Goal: Task Accomplishment & Management: Manage account settings

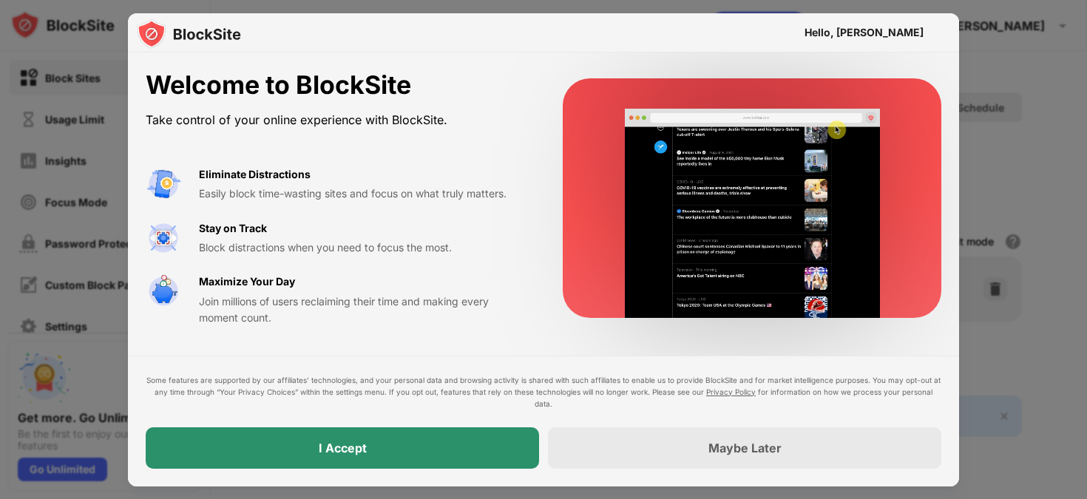
click at [395, 465] on div "I Accept" at bounding box center [343, 448] width 394 height 41
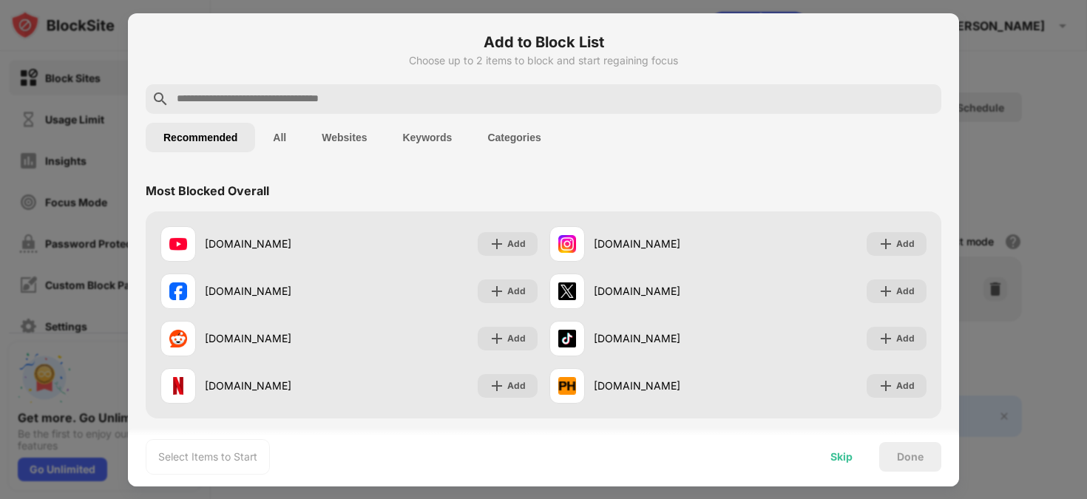
click at [832, 453] on div "Skip" at bounding box center [842, 457] width 22 height 12
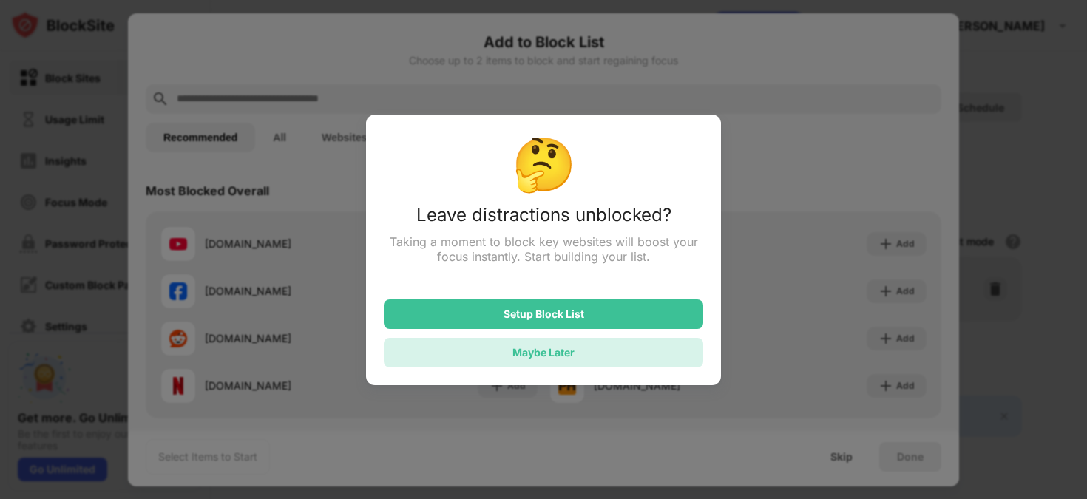
click at [607, 354] on div "Maybe Later" at bounding box center [544, 353] width 320 height 30
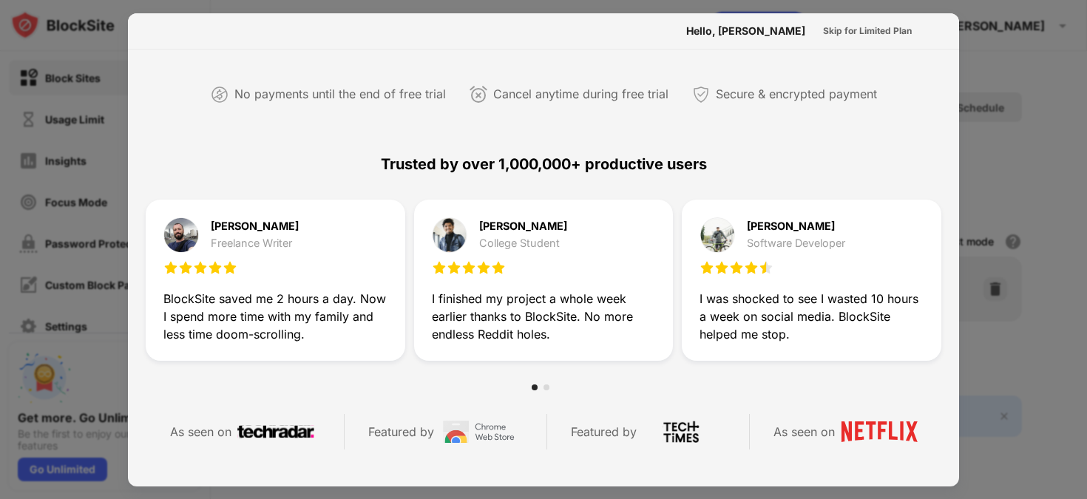
scroll to position [132, 0]
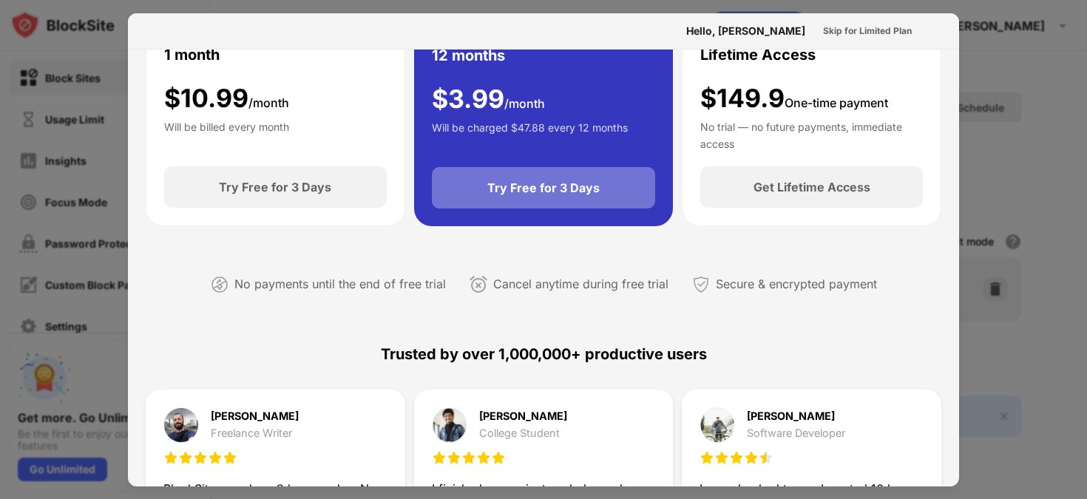
click at [585, 200] on div "Try Free for 3 Days" at bounding box center [544, 187] width 224 height 41
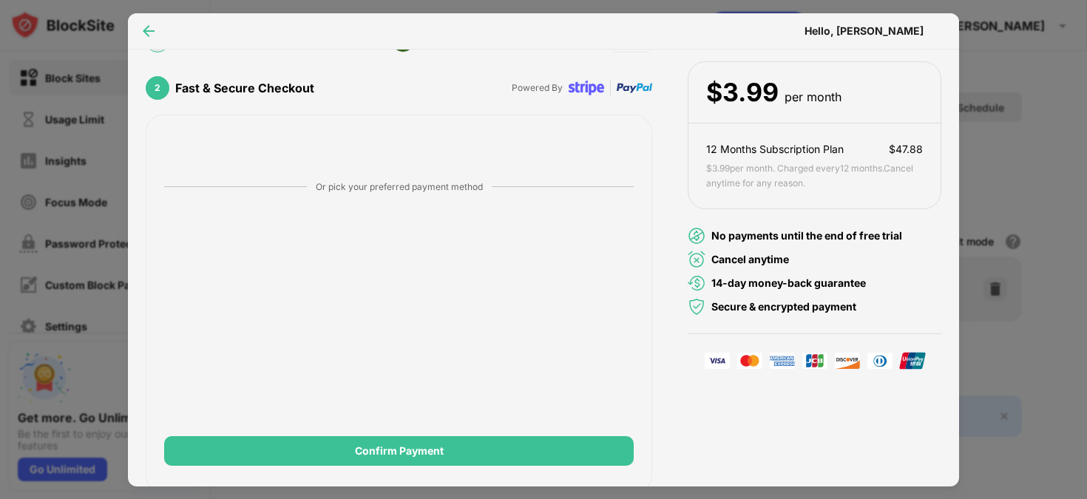
click at [150, 24] on img at bounding box center [148, 31] width 15 height 15
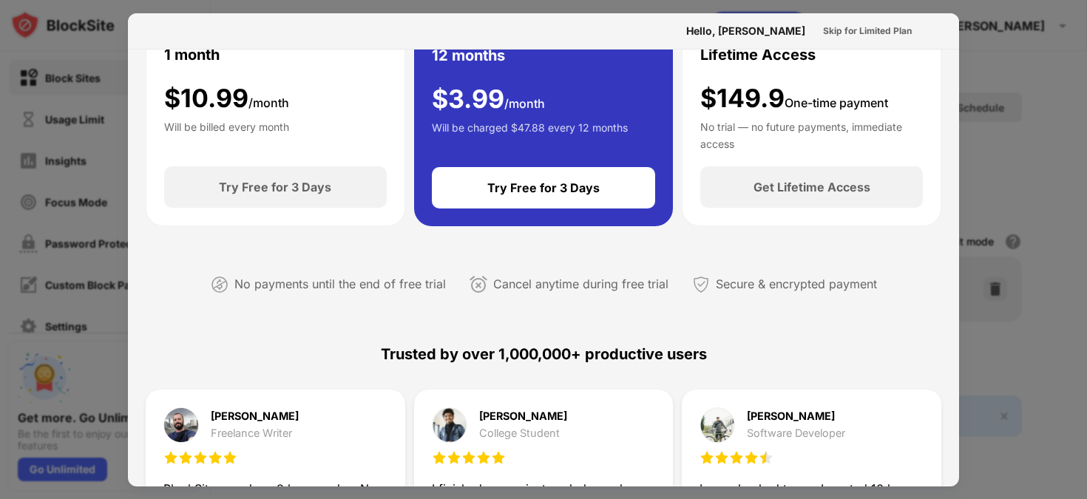
scroll to position [0, 0]
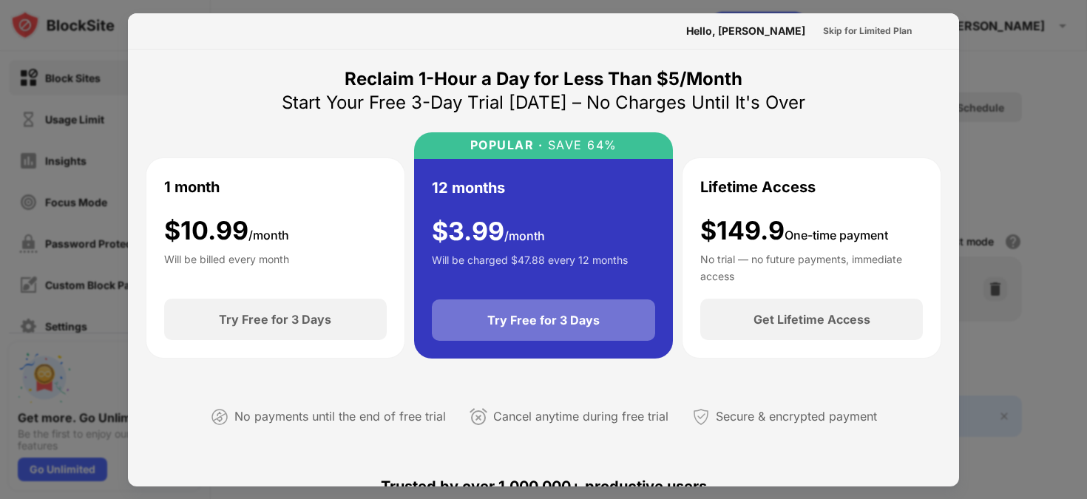
drag, startPoint x: 620, startPoint y: 320, endPoint x: 457, endPoint y: 319, distance: 162.8
click at [457, 319] on div "Try Free for 3 Days" at bounding box center [544, 320] width 224 height 41
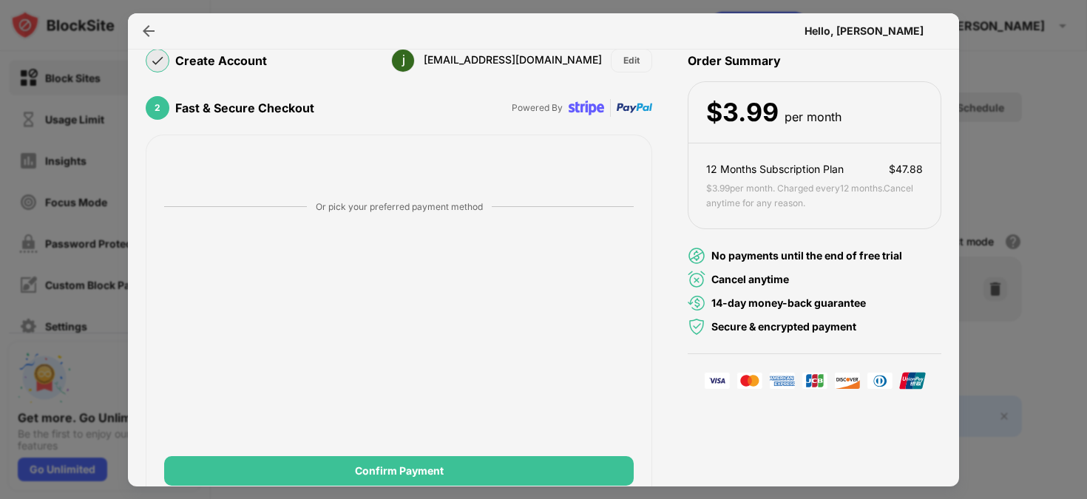
scroll to position [158, 0]
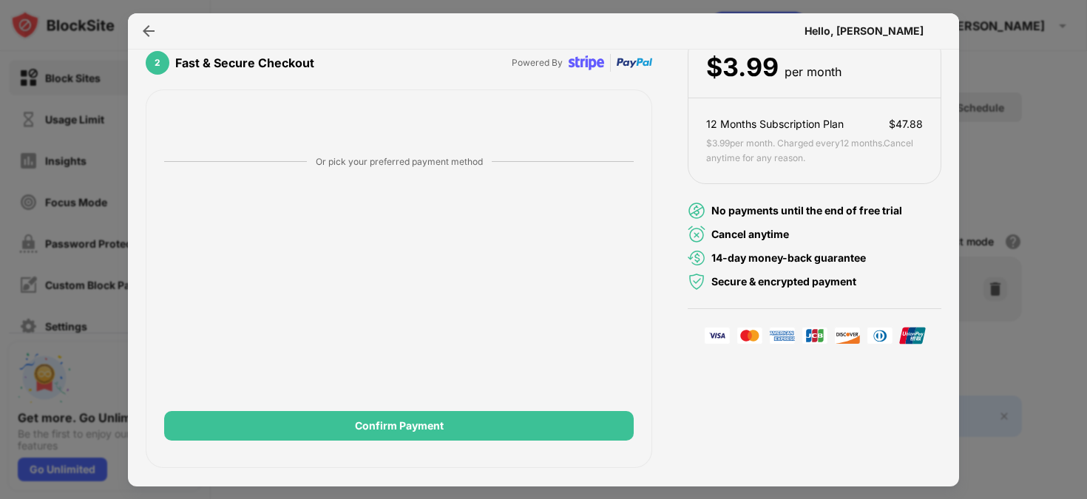
click at [1031, 129] on div at bounding box center [543, 249] width 1087 height 499
click at [158, 36] on div at bounding box center [149, 31] width 24 height 24
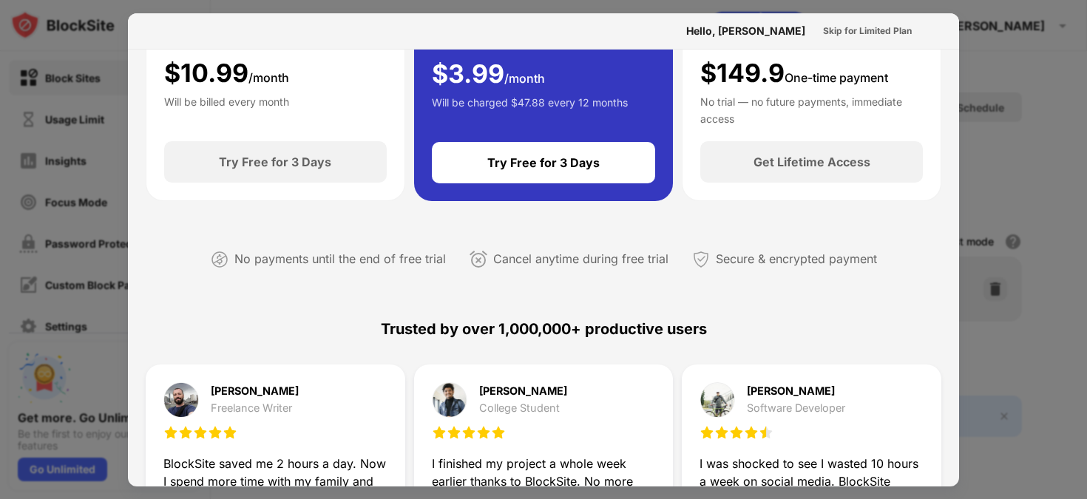
click at [93, 89] on div at bounding box center [543, 249] width 1087 height 499
click at [885, 38] on div "Skip for Limited Plan" at bounding box center [867, 31] width 89 height 15
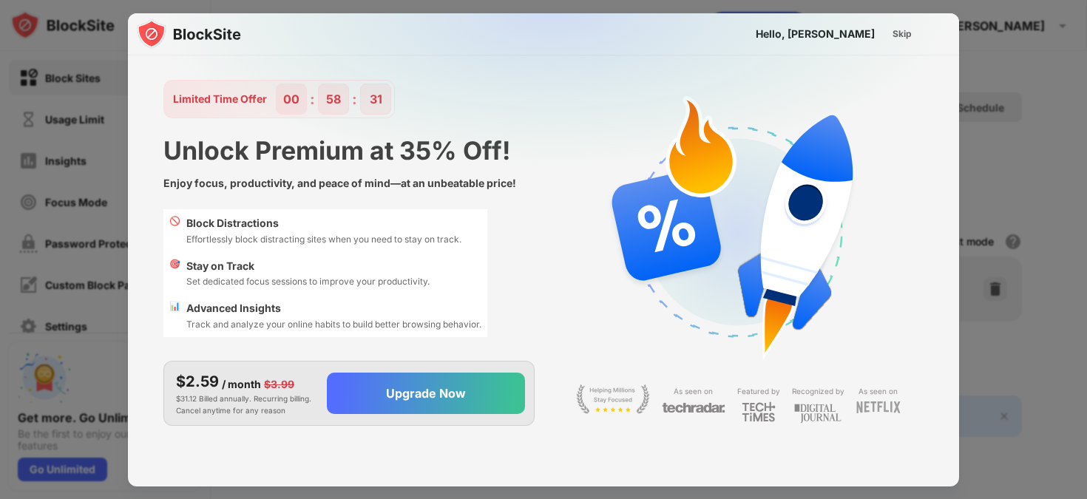
scroll to position [0, 0]
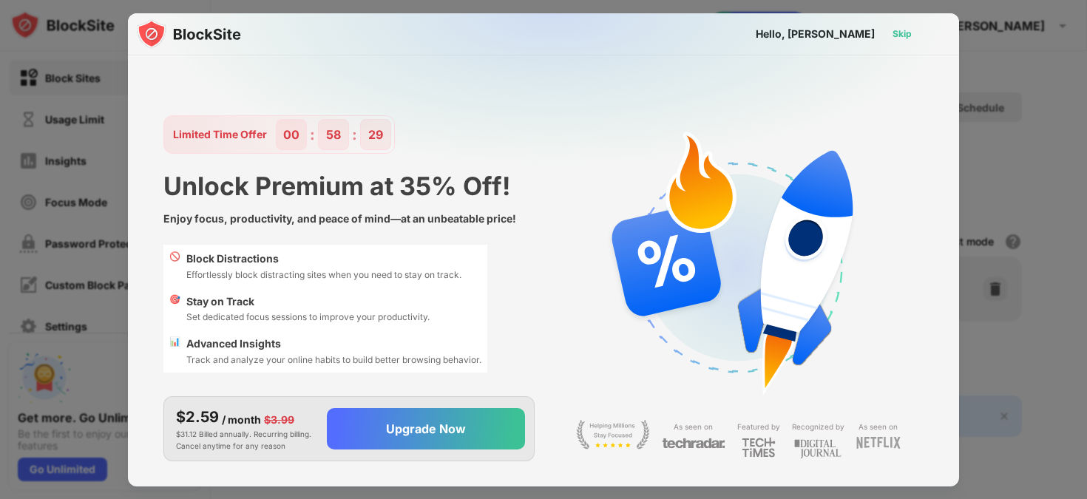
click at [895, 33] on div "Skip" at bounding box center [902, 34] width 19 height 15
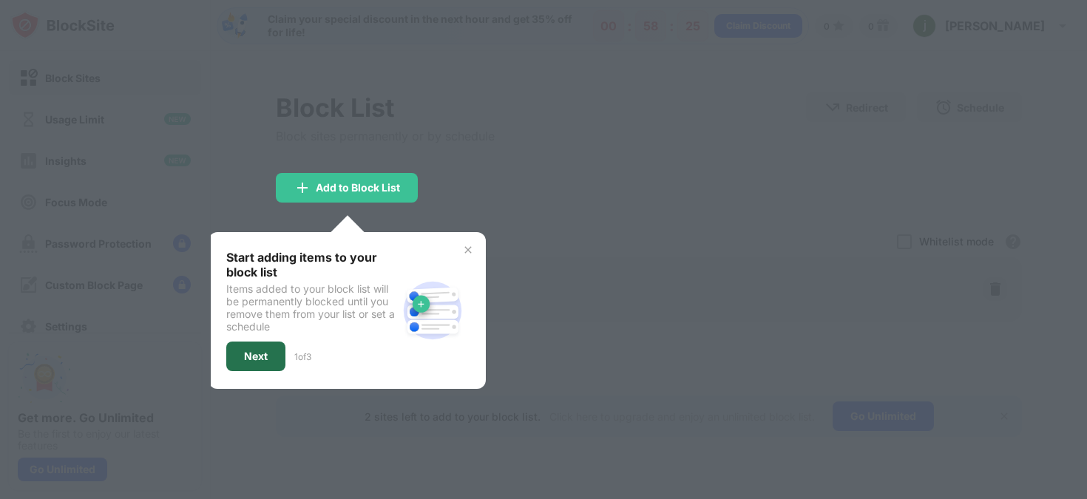
click at [259, 365] on div "Next" at bounding box center [255, 357] width 59 height 30
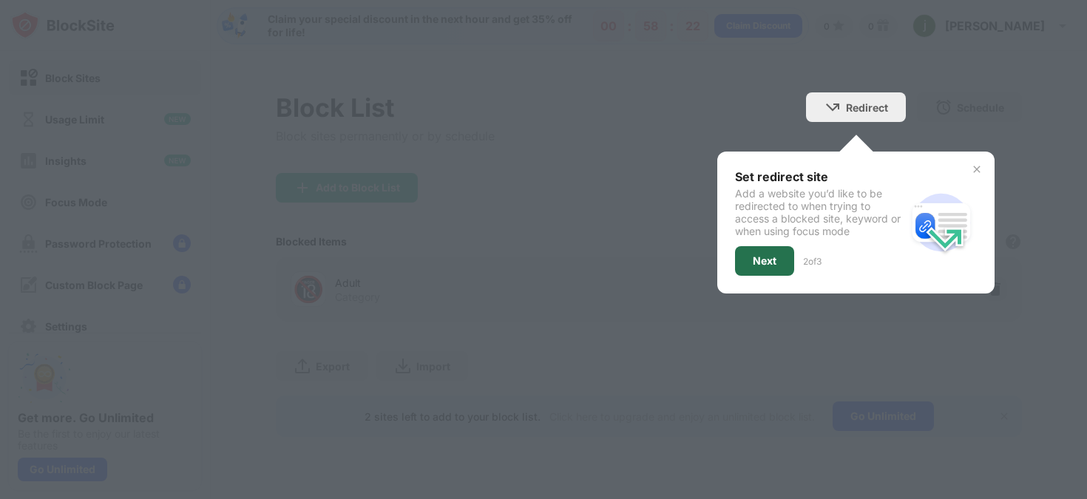
click at [775, 268] on div "Next" at bounding box center [764, 261] width 59 height 30
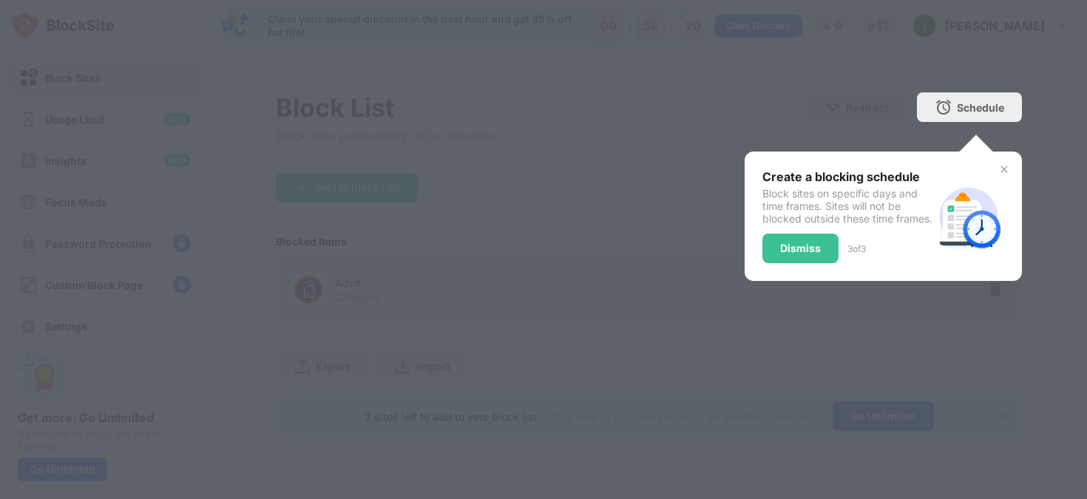
click at [775, 263] on div "Dismiss" at bounding box center [801, 249] width 76 height 30
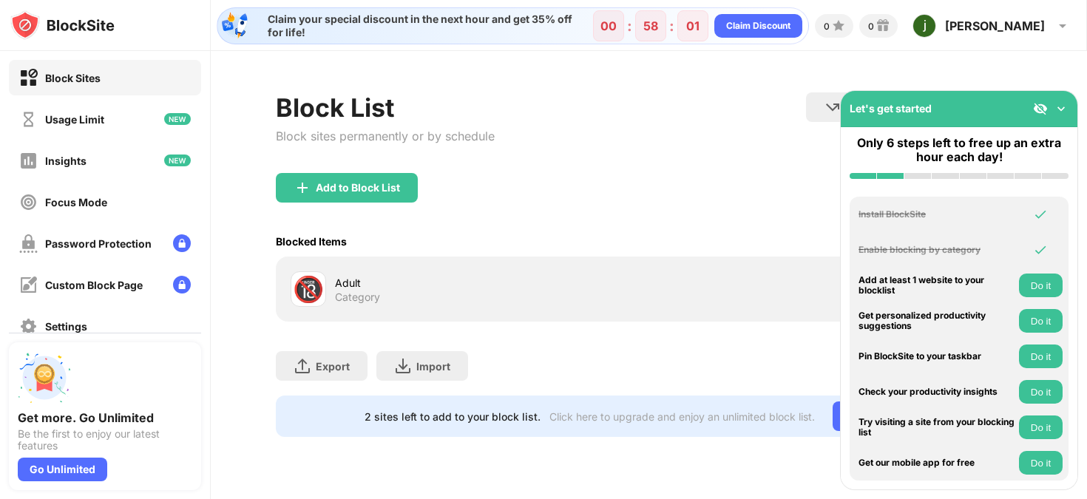
click at [638, 221] on div "Add to Block List" at bounding box center [649, 199] width 746 height 53
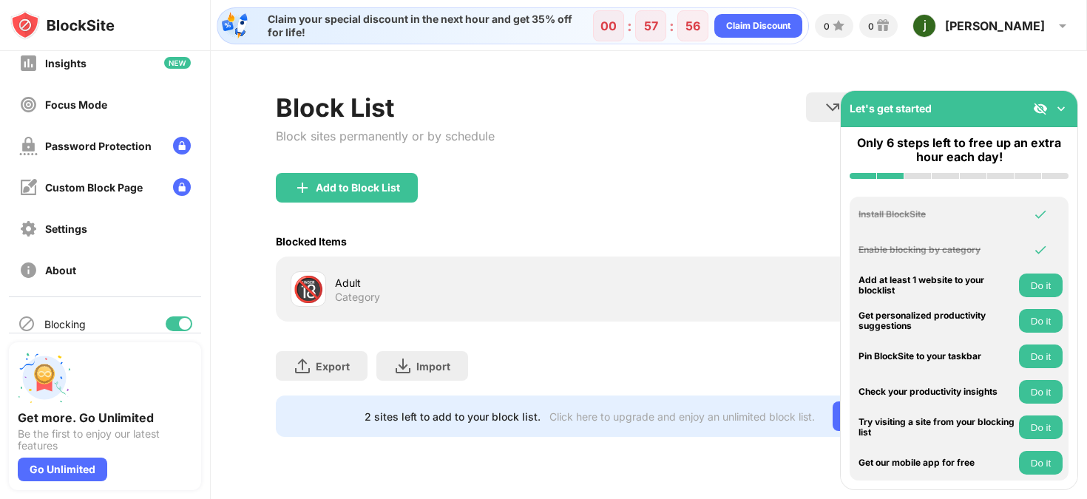
scroll to position [151, 0]
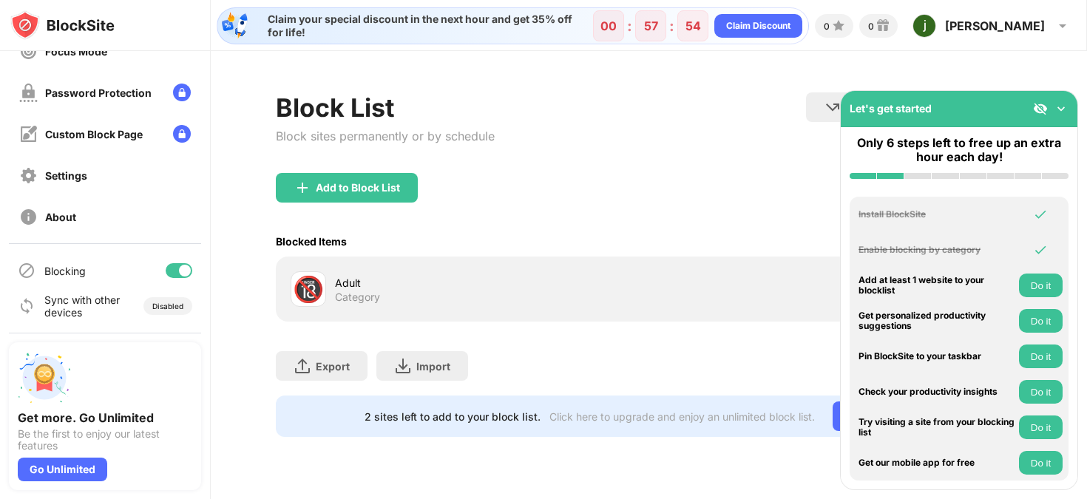
click at [166, 273] on div at bounding box center [179, 270] width 27 height 15
click at [167, 273] on div at bounding box center [173, 271] width 12 height 12
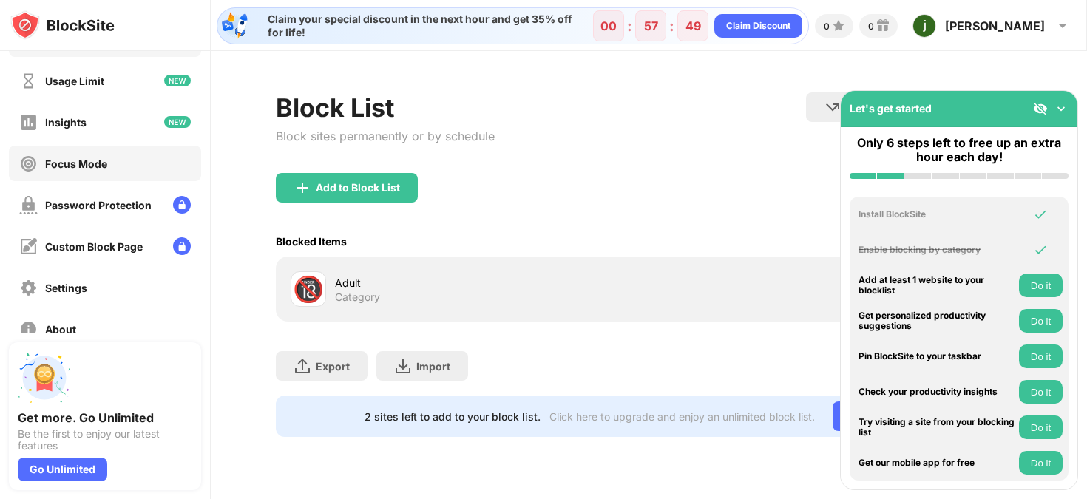
scroll to position [30, 0]
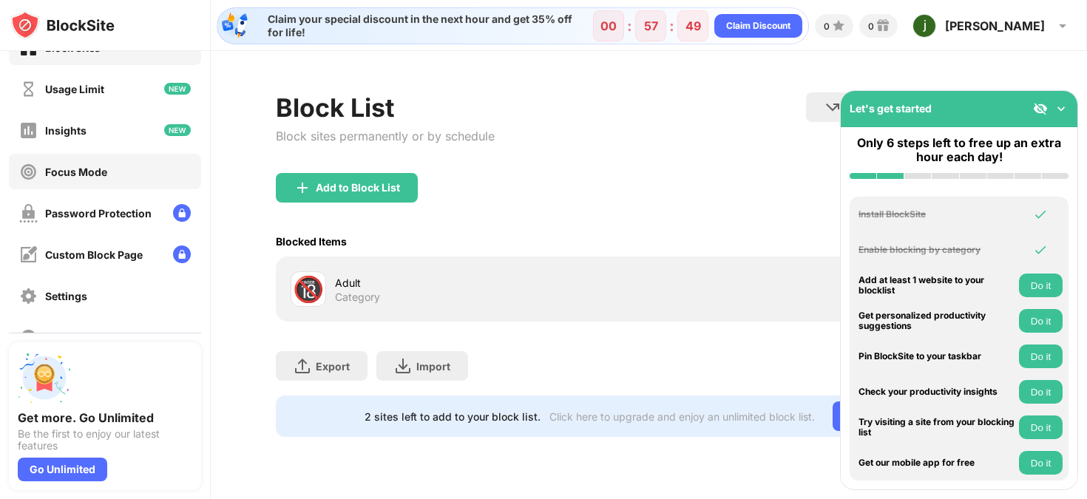
click at [95, 176] on div "Focus Mode" at bounding box center [76, 172] width 62 height 13
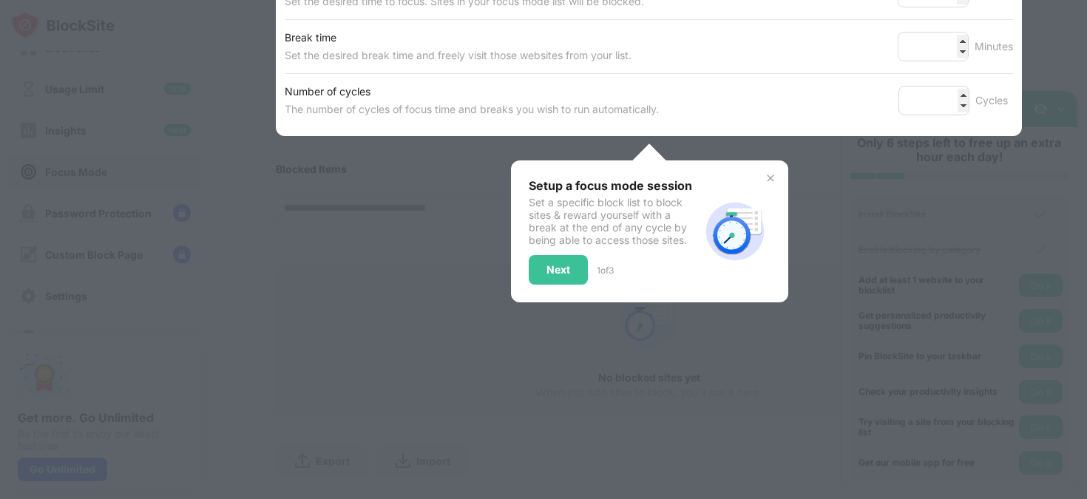
scroll to position [340, 0]
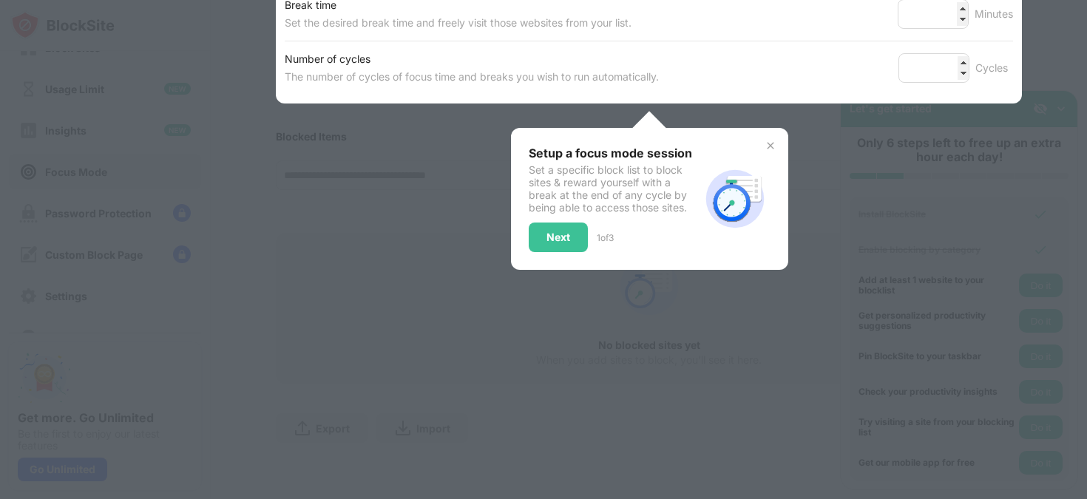
click at [289, 331] on div at bounding box center [543, 249] width 1087 height 499
click at [559, 223] on div "Next" at bounding box center [558, 238] width 59 height 30
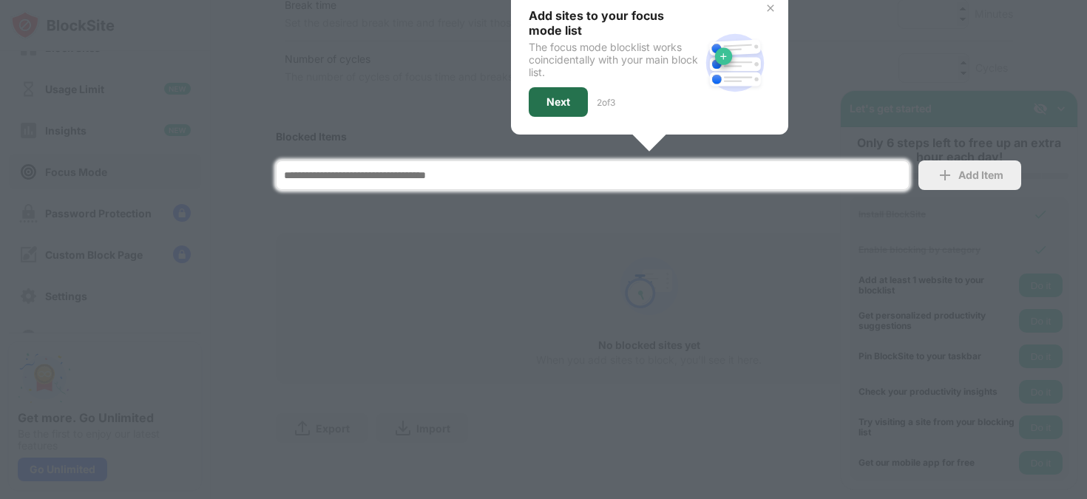
click at [556, 96] on div "Next" at bounding box center [559, 102] width 24 height 12
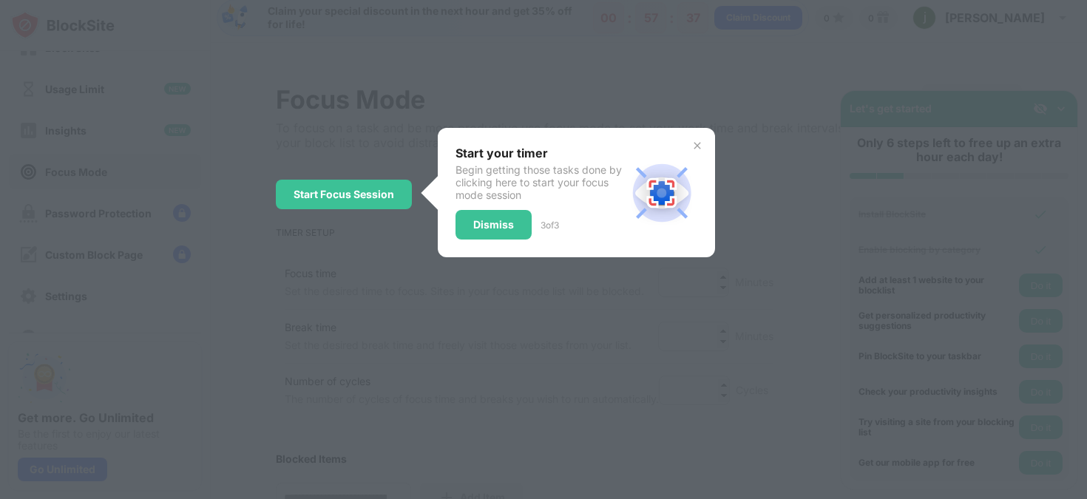
scroll to position [0, 0]
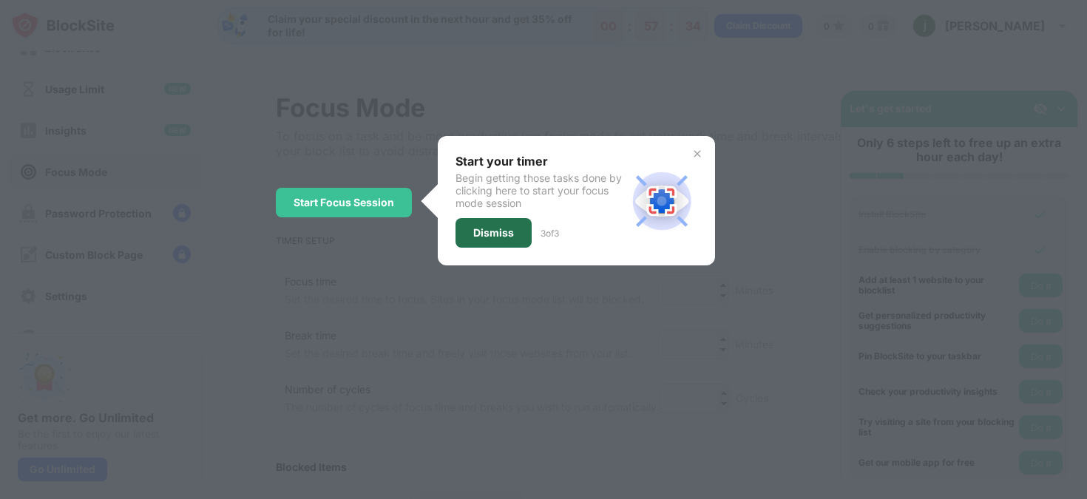
click at [470, 230] on div "Dismiss" at bounding box center [494, 233] width 76 height 30
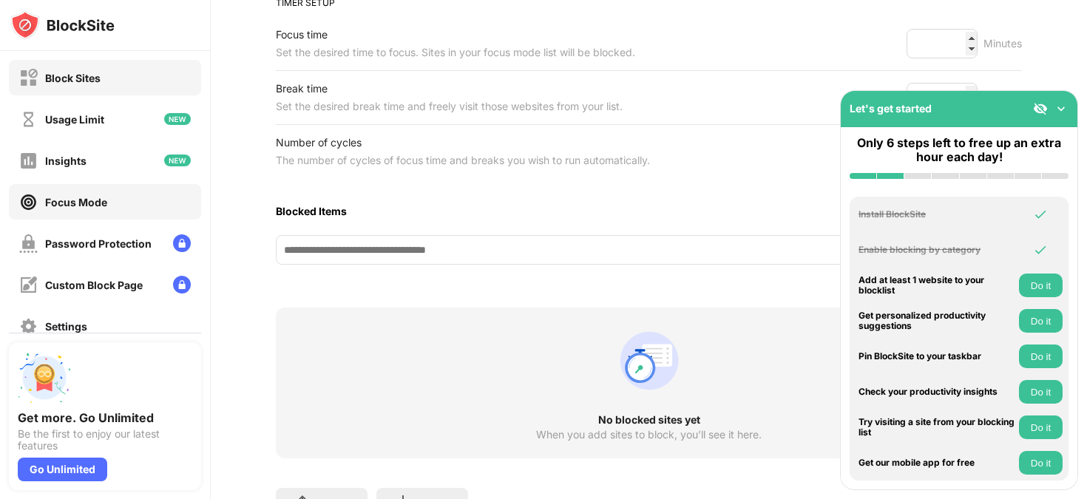
click at [81, 64] on div "Block Sites" at bounding box center [105, 78] width 192 height 36
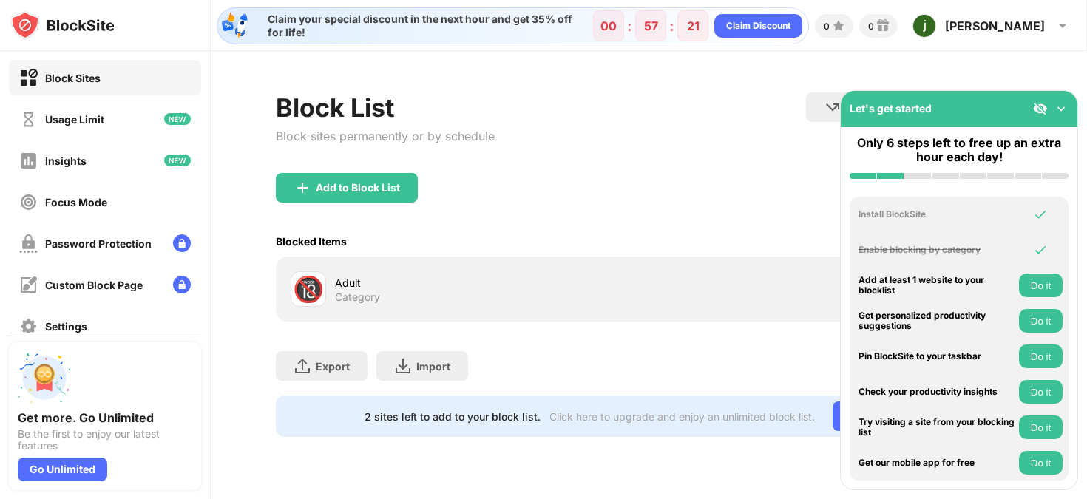
click at [1065, 106] on img at bounding box center [1061, 108] width 15 height 15
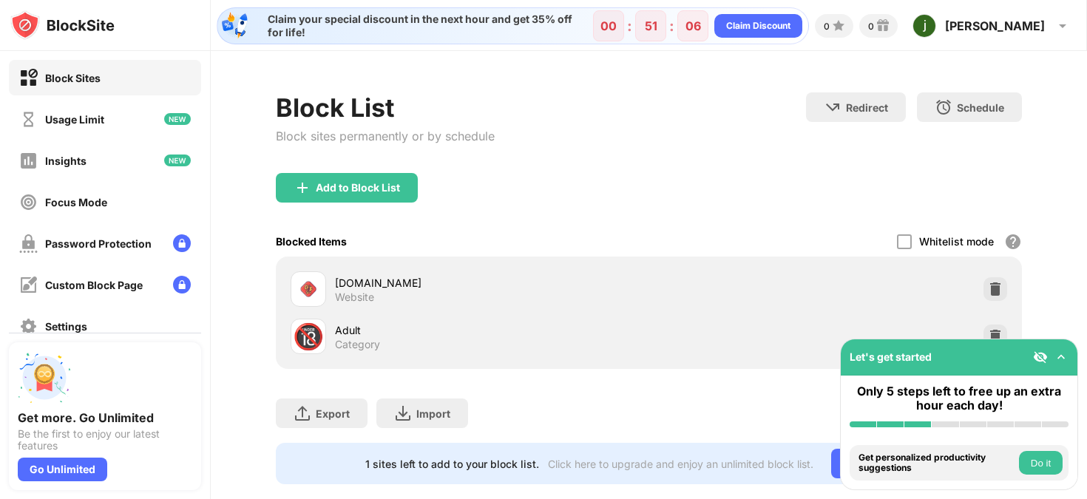
click at [837, 297] on div "52shuku.net Website" at bounding box center [649, 289] width 729 height 47
click at [303, 304] on div at bounding box center [309, 290] width 36 height 36
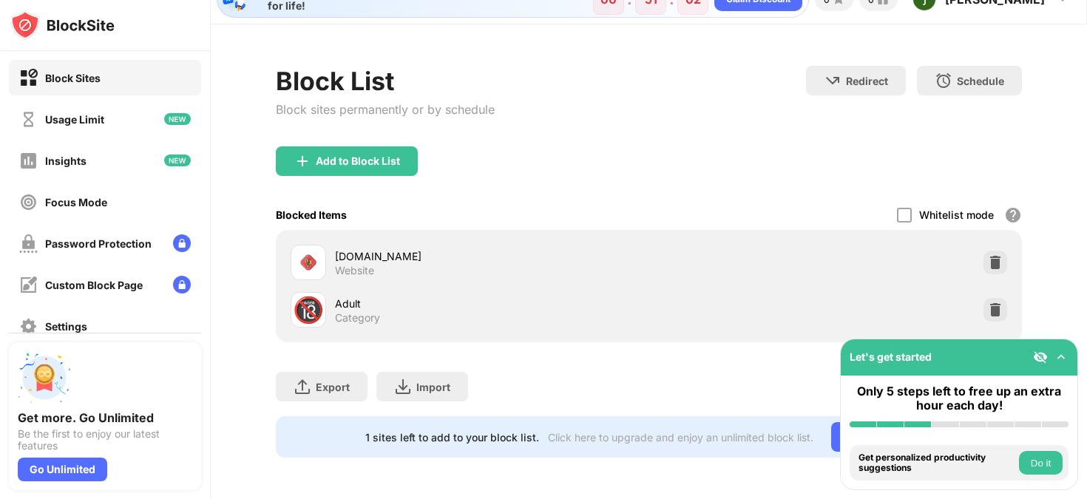
click at [1065, 358] on img at bounding box center [1061, 357] width 15 height 15
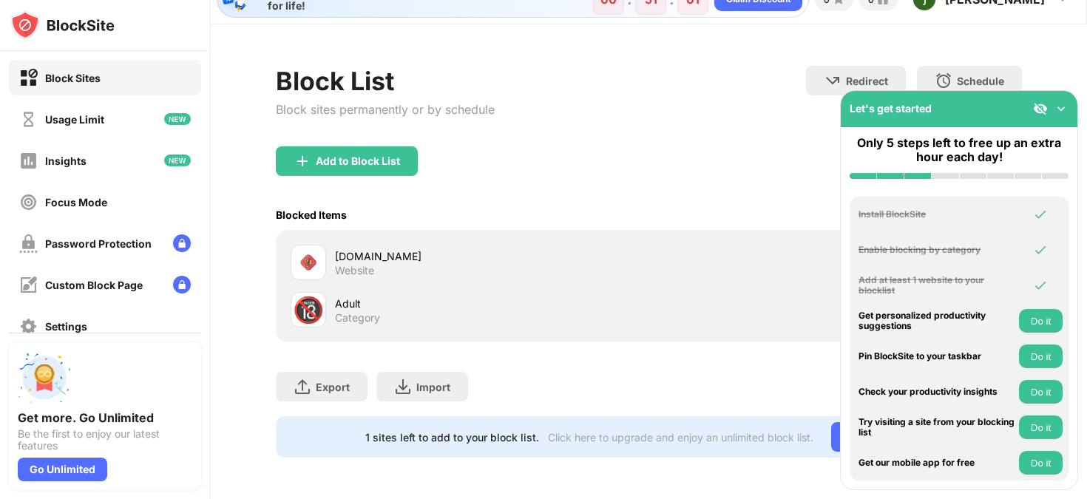
click at [721, 377] on div "Export Export Files (for websites items only) Import Import Files (for websites…" at bounding box center [649, 380] width 746 height 74
click at [1059, 104] on img at bounding box center [1061, 108] width 15 height 15
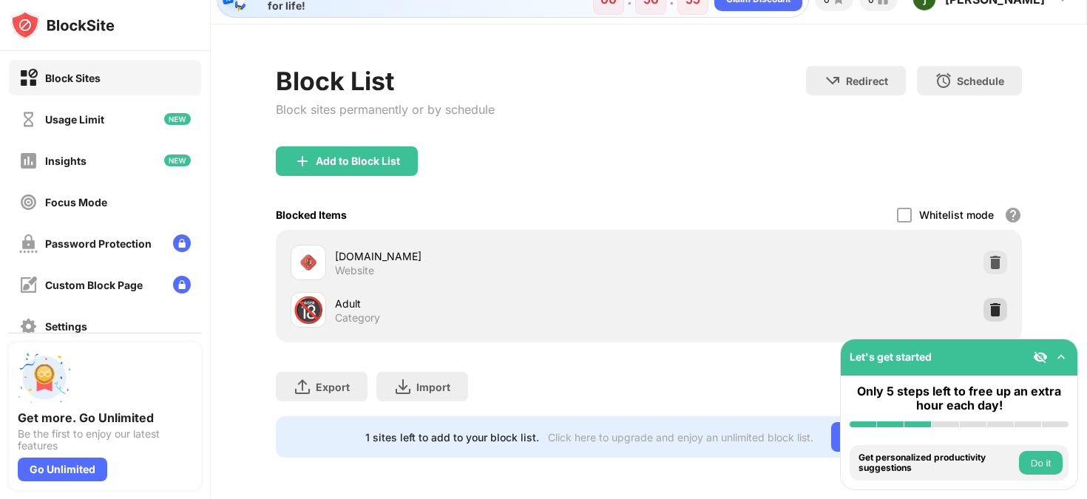
click at [988, 303] on img at bounding box center [995, 310] width 15 height 15
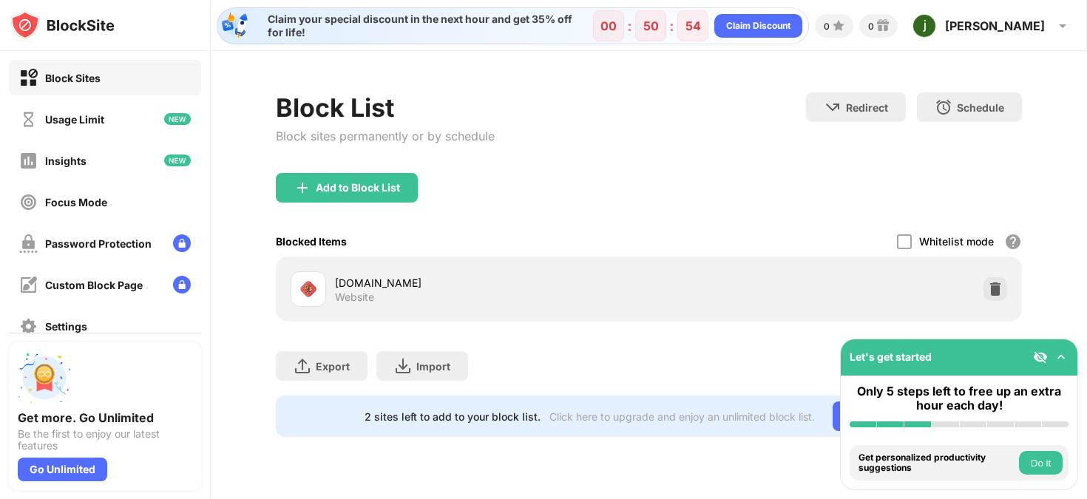
scroll to position [0, 0]
click at [302, 278] on div at bounding box center [309, 290] width 36 height 36
click at [340, 297] on div "Website" at bounding box center [354, 297] width 39 height 13
click at [309, 289] on img at bounding box center [309, 289] width 18 height 18
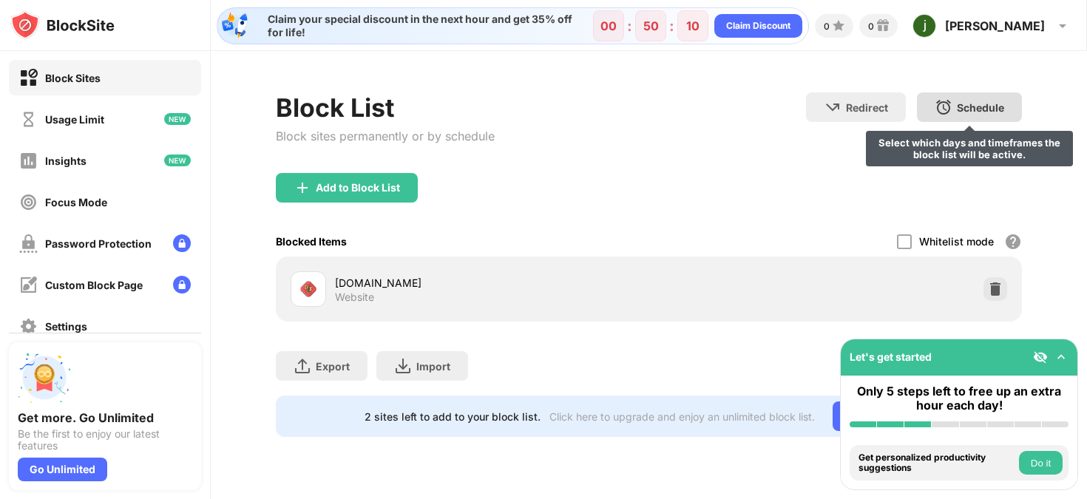
click at [972, 92] on div "Schedule Select which days and timeframes the block list will be active." at bounding box center [969, 107] width 105 height 30
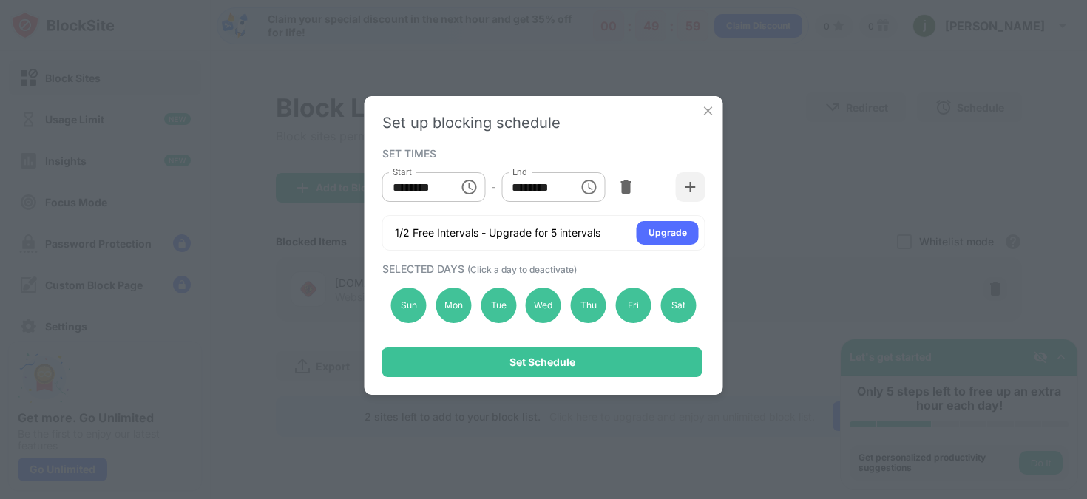
click at [711, 107] on img at bounding box center [708, 111] width 15 height 15
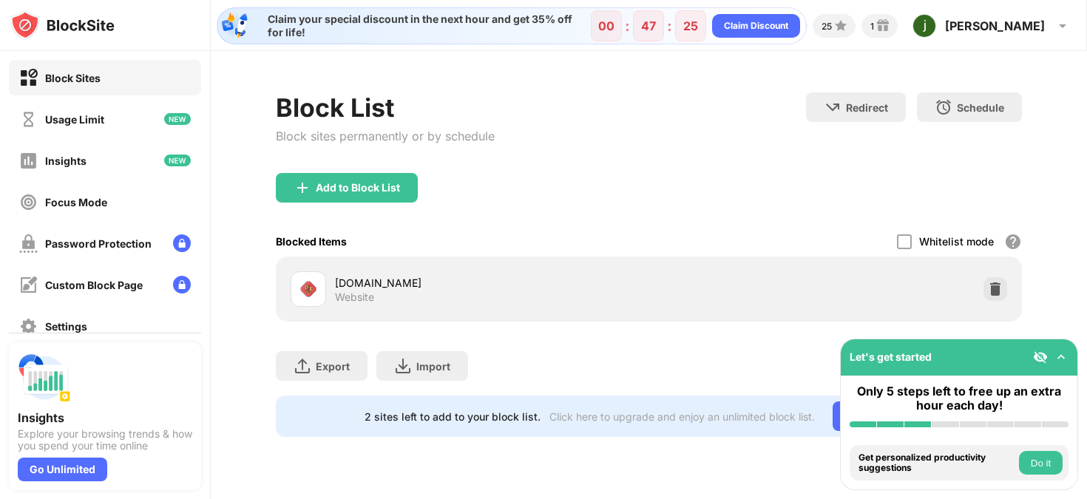
click at [347, 281] on div "[DOMAIN_NAME]" at bounding box center [492, 283] width 314 height 16
click at [311, 283] on img at bounding box center [309, 289] width 18 height 18
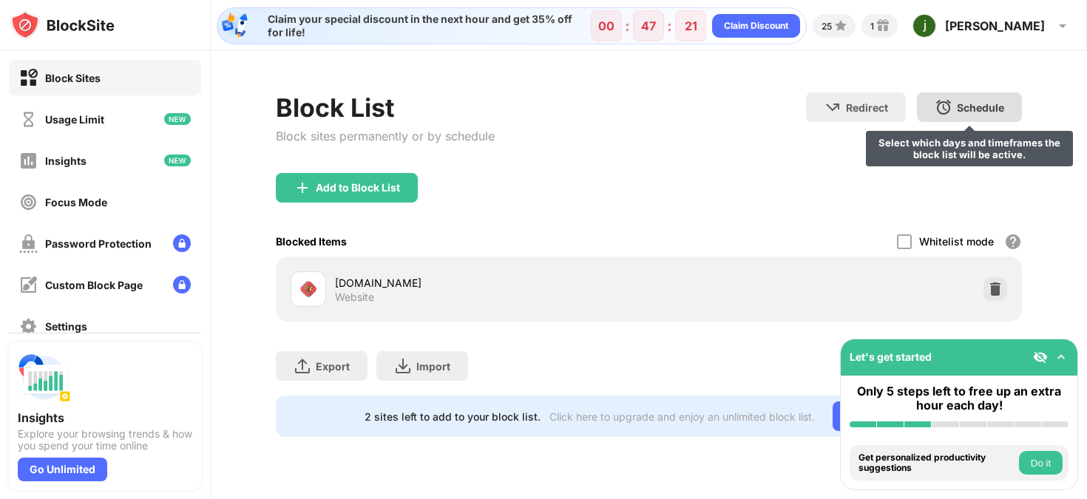
click at [968, 100] on div "Schedule Select which days and timeframes the block list will be active." at bounding box center [969, 107] width 105 height 30
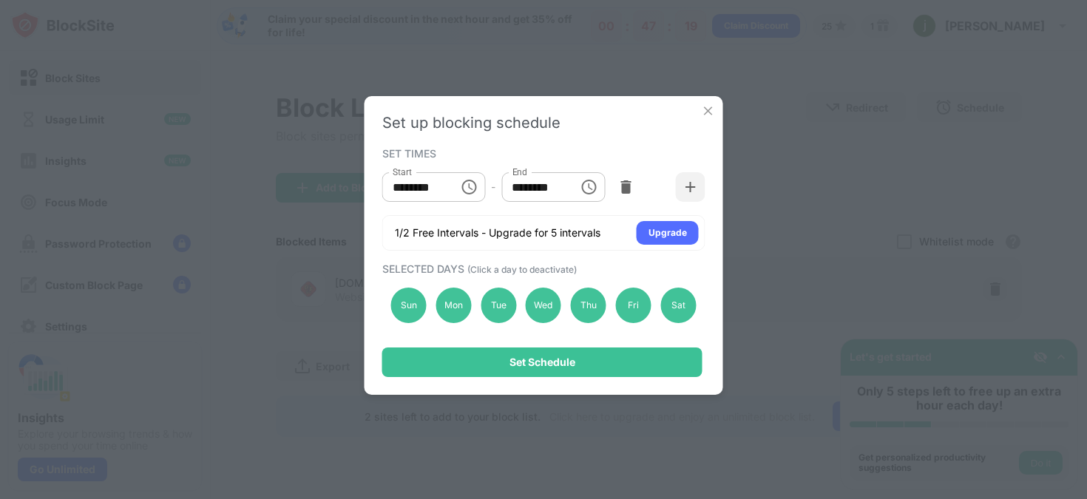
click at [837, 151] on div "Set up blocking schedule SET TIMES Start ******** Start - End ******** End 1/2 …" at bounding box center [543, 249] width 1087 height 499
click at [706, 109] on img at bounding box center [708, 111] width 15 height 15
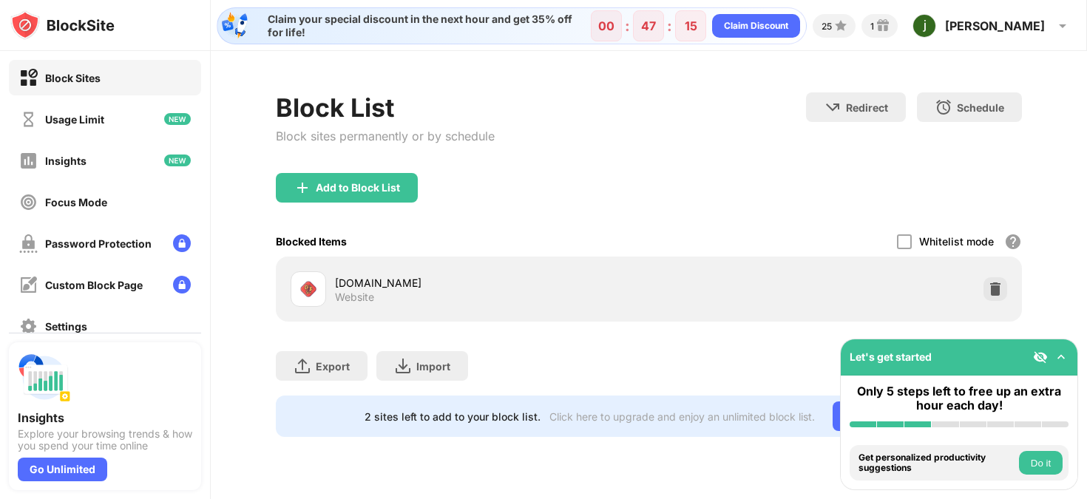
click at [1061, 358] on img at bounding box center [1061, 357] width 15 height 15
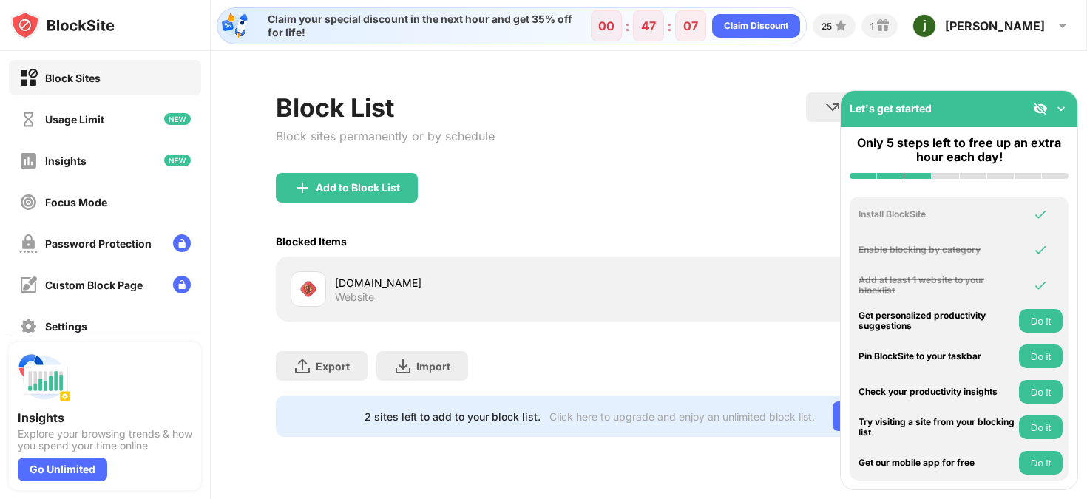
click at [1059, 112] on img at bounding box center [1061, 108] width 15 height 15
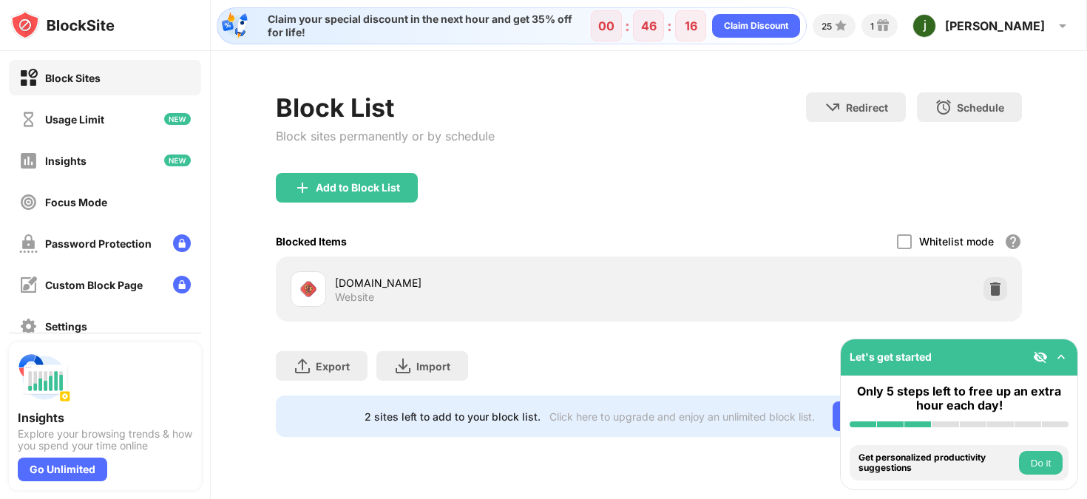
click at [317, 289] on div at bounding box center [309, 290] width 36 height 36
click at [1052, 458] on button "Do it" at bounding box center [1041, 463] width 44 height 24
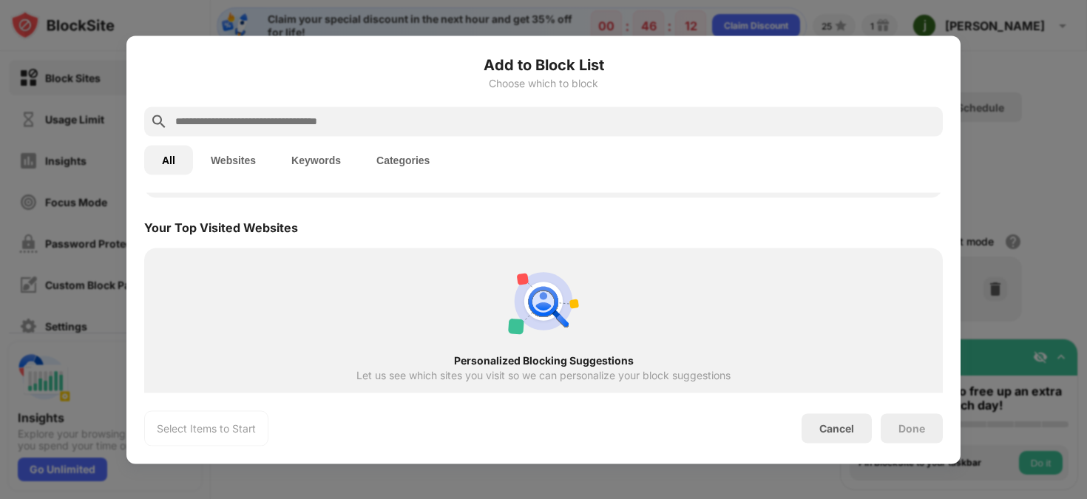
scroll to position [515, 0]
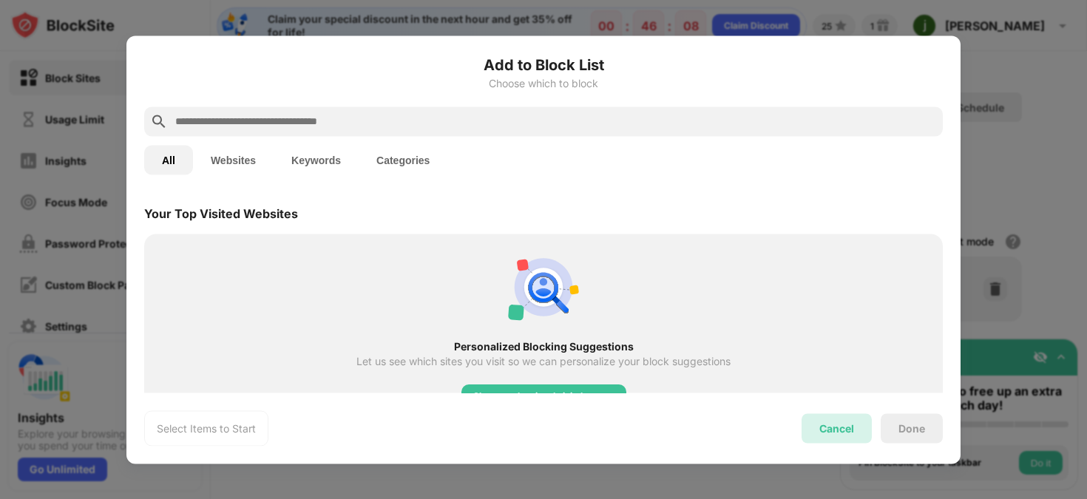
click at [846, 431] on div "Cancel" at bounding box center [837, 428] width 35 height 13
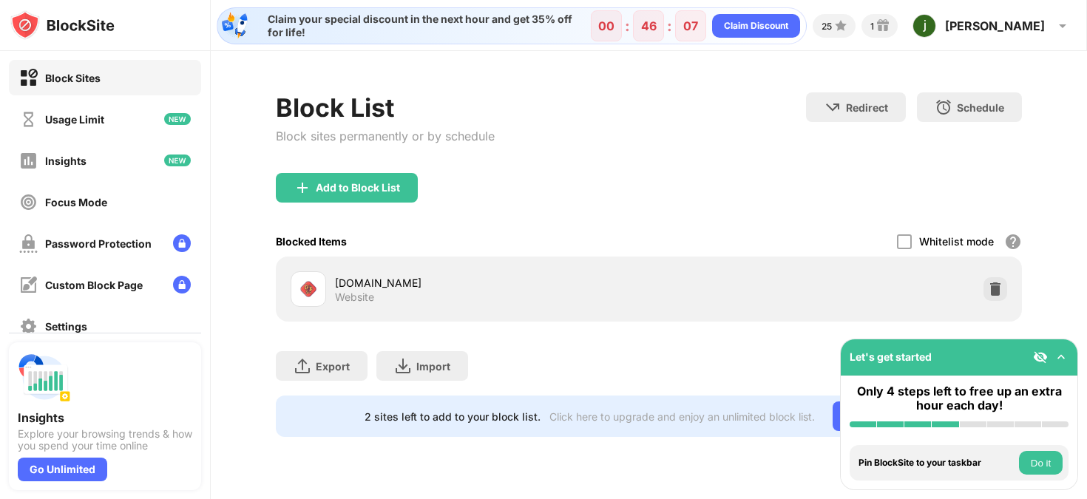
click at [1062, 359] on img at bounding box center [1061, 357] width 15 height 15
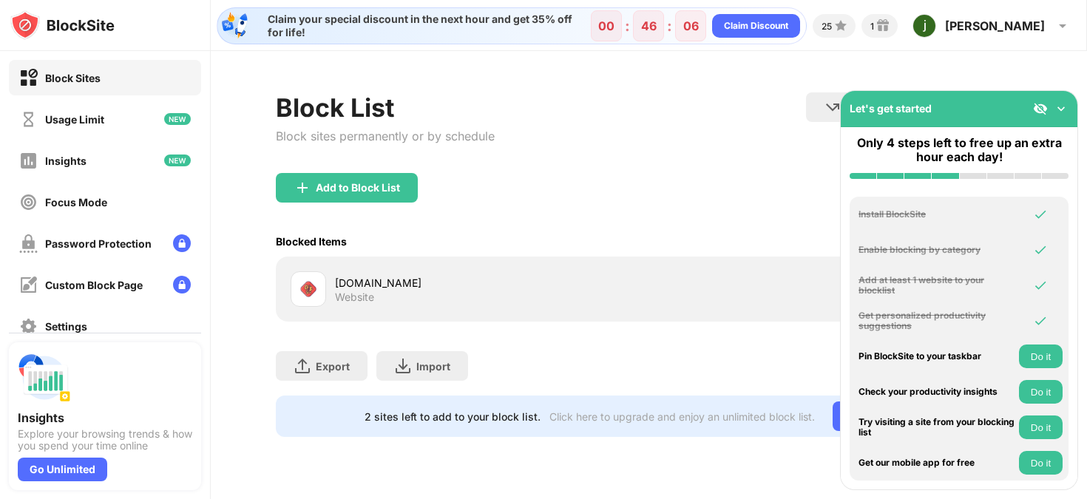
click at [1064, 110] on img at bounding box center [1061, 108] width 15 height 15
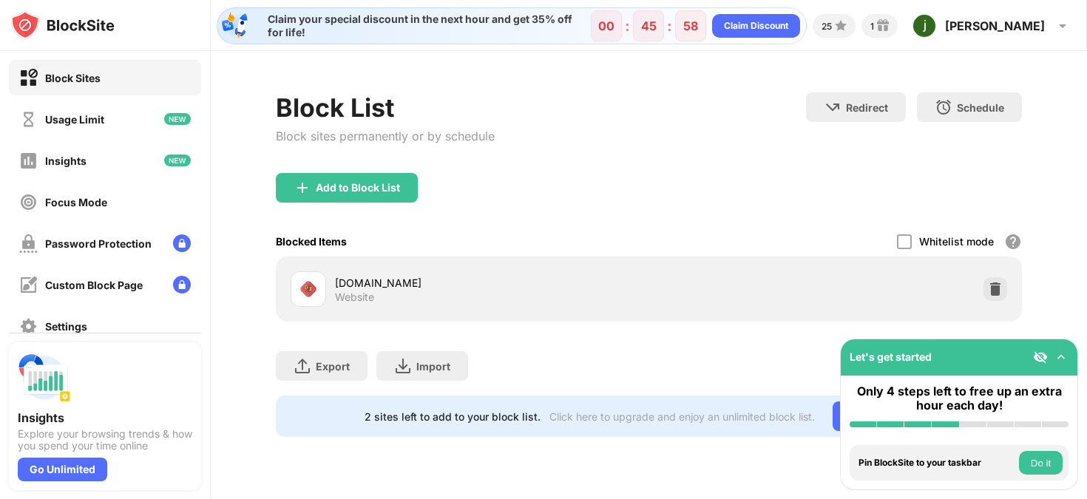
scroll to position [151, 0]
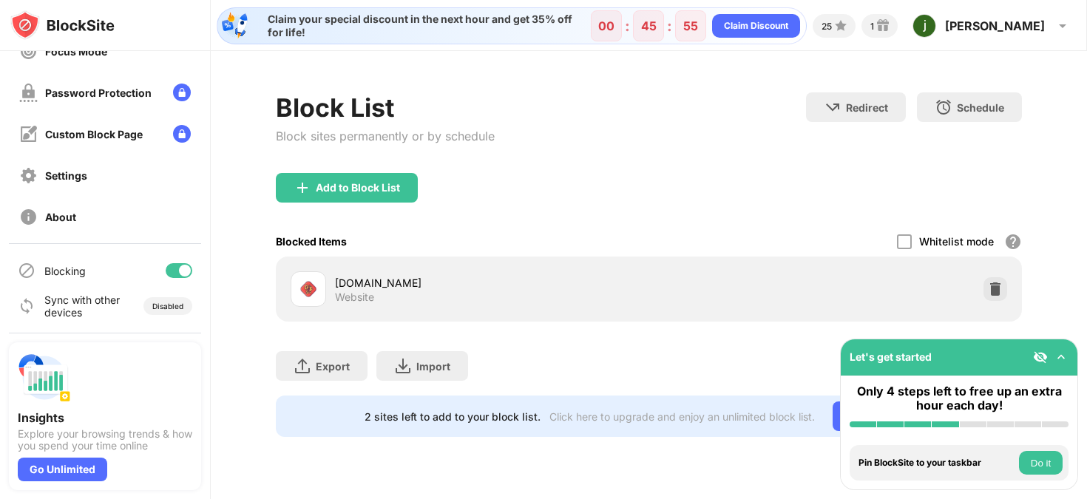
click at [166, 271] on div at bounding box center [179, 270] width 27 height 15
click at [167, 271] on div at bounding box center [173, 271] width 12 height 12
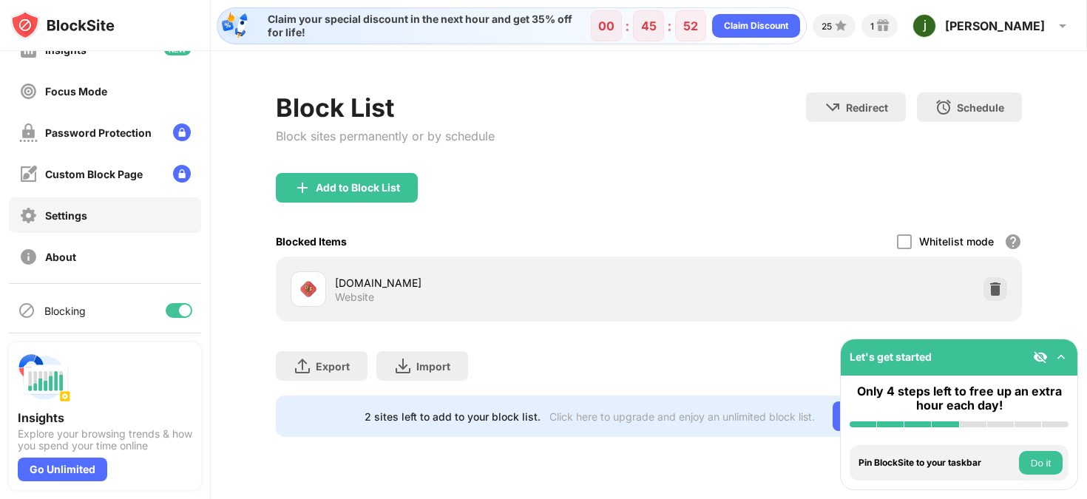
scroll to position [109, 0]
click at [109, 177] on div "Custom Block Page" at bounding box center [94, 175] width 98 height 13
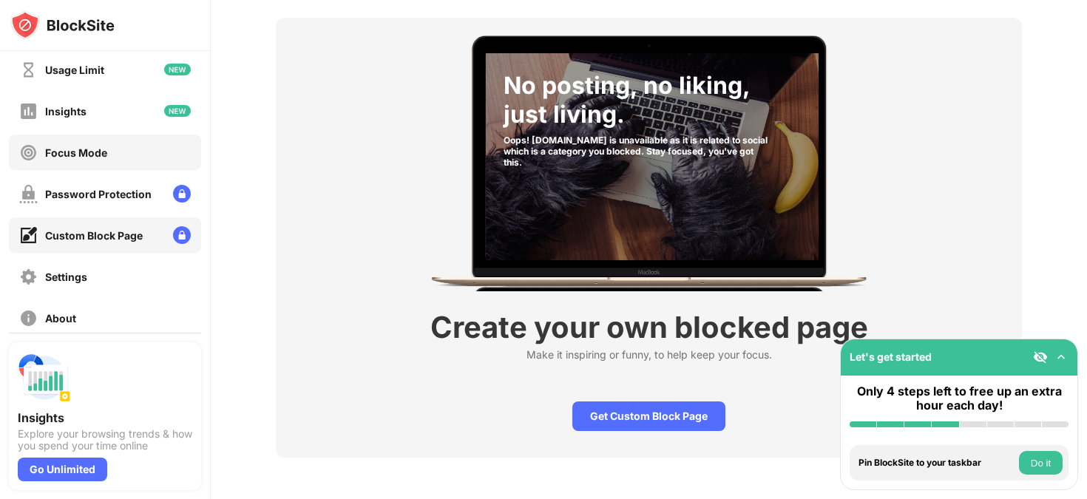
scroll to position [39, 0]
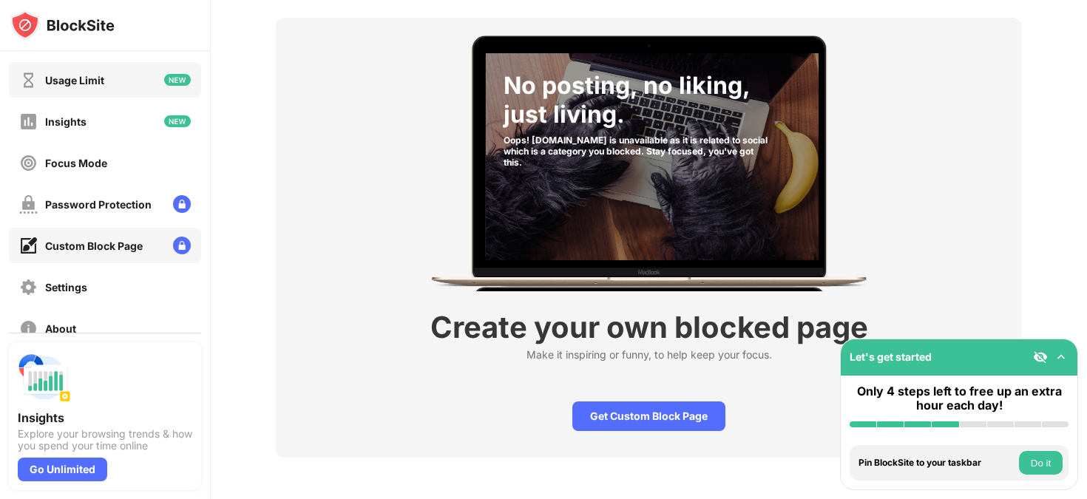
click at [83, 84] on div "Usage Limit" at bounding box center [74, 80] width 59 height 13
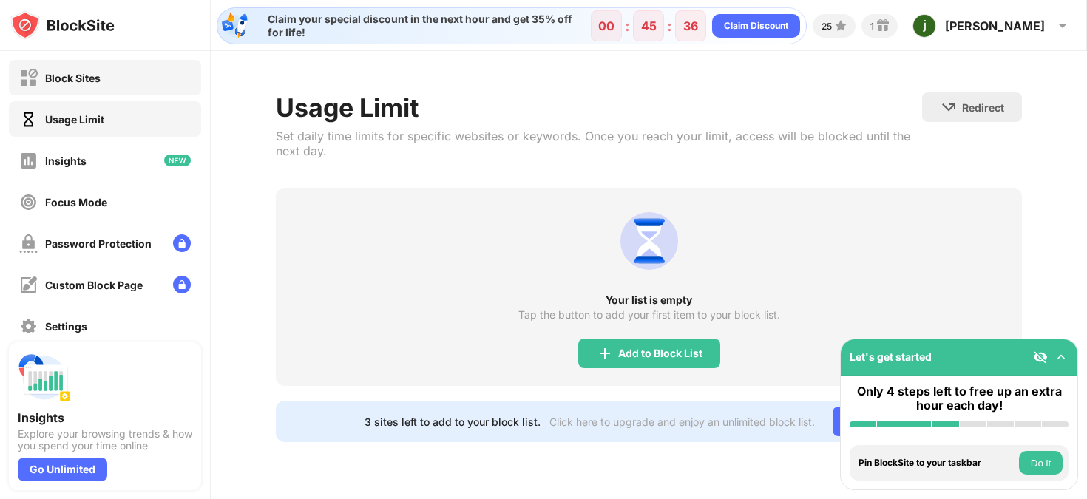
click at [88, 72] on div "Block Sites" at bounding box center [72, 78] width 55 height 13
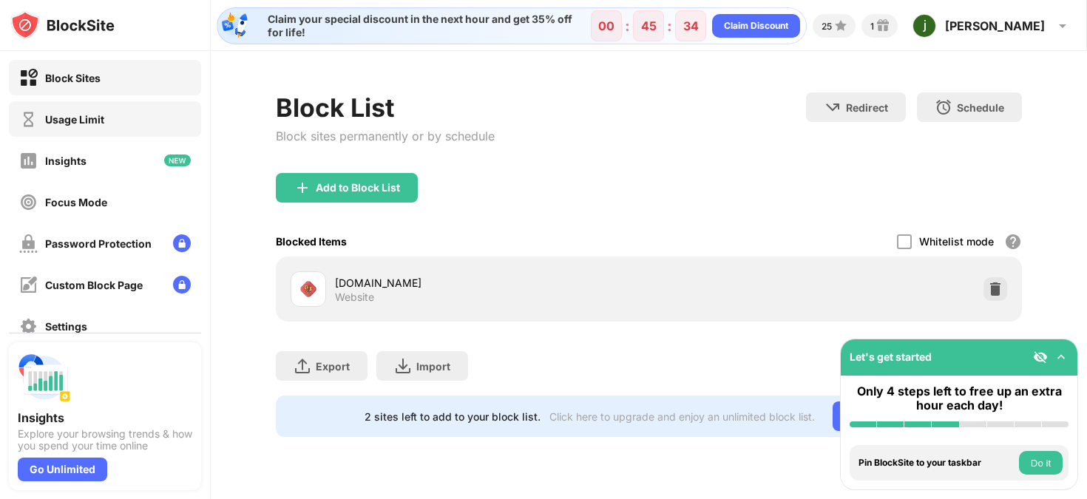
click at [115, 115] on div "Usage Limit" at bounding box center [105, 119] width 192 height 36
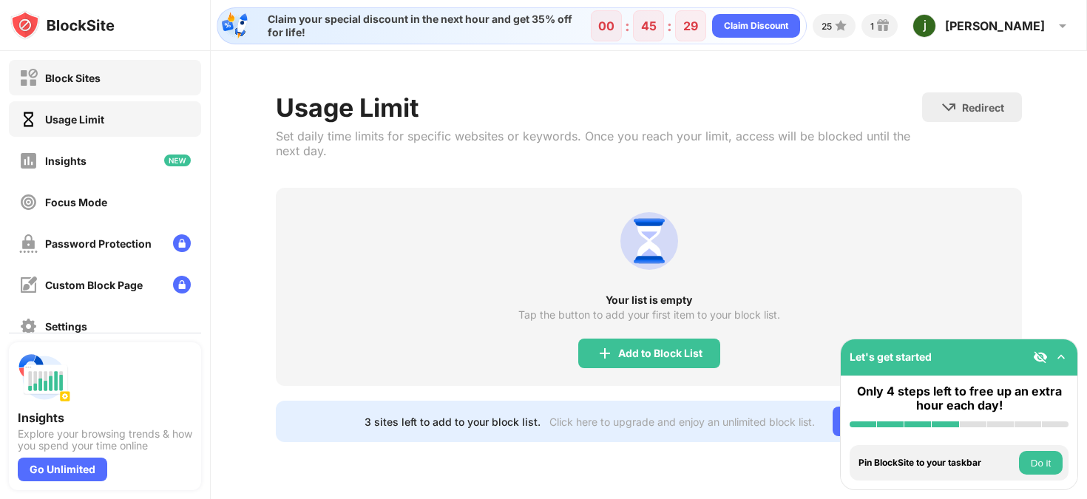
click at [129, 78] on div "Block Sites" at bounding box center [105, 78] width 192 height 36
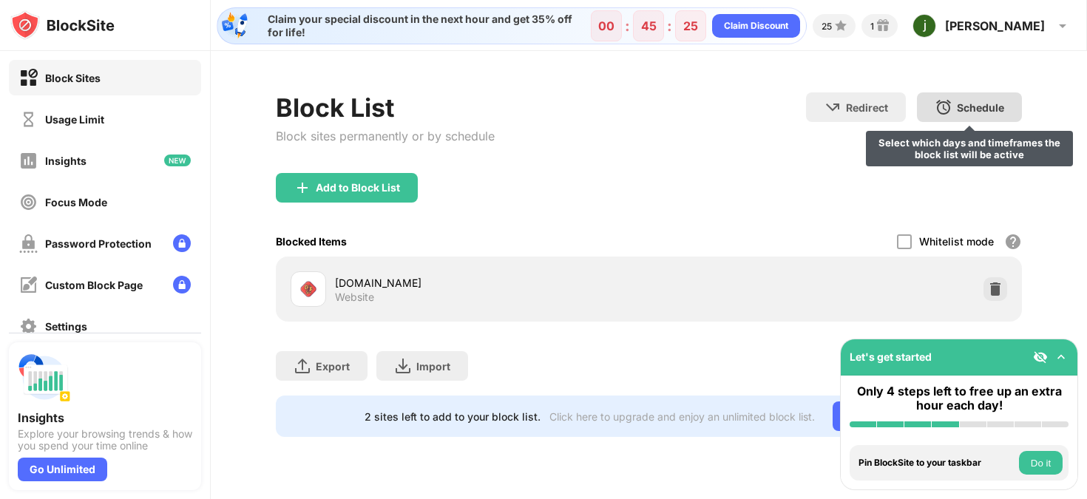
click at [964, 109] on div "Schedule" at bounding box center [980, 107] width 47 height 13
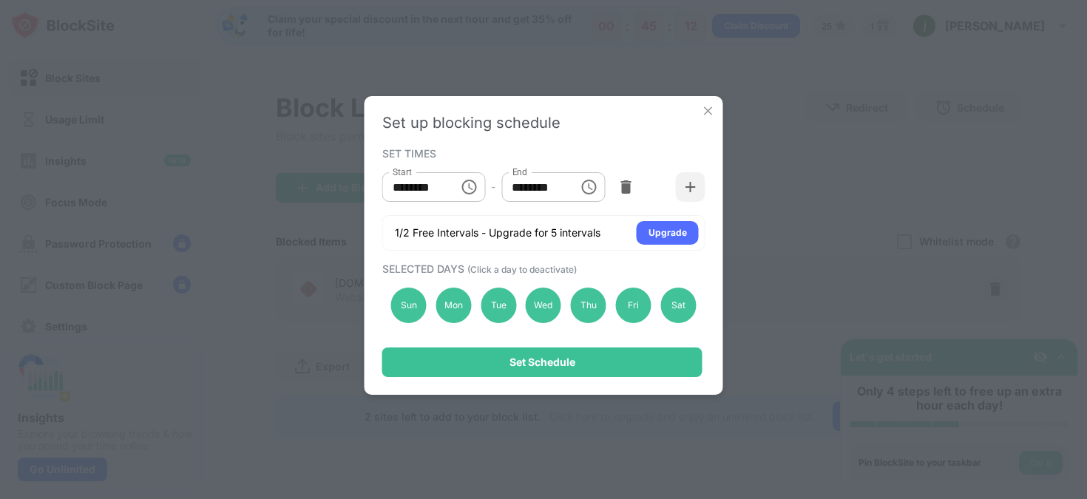
click at [708, 107] on img at bounding box center [708, 111] width 15 height 15
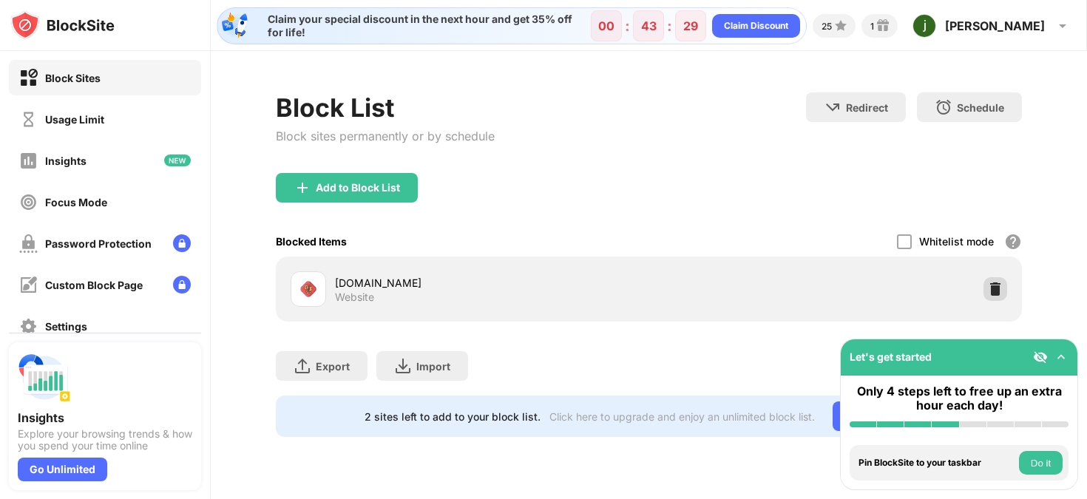
click at [991, 291] on img at bounding box center [995, 289] width 15 height 15
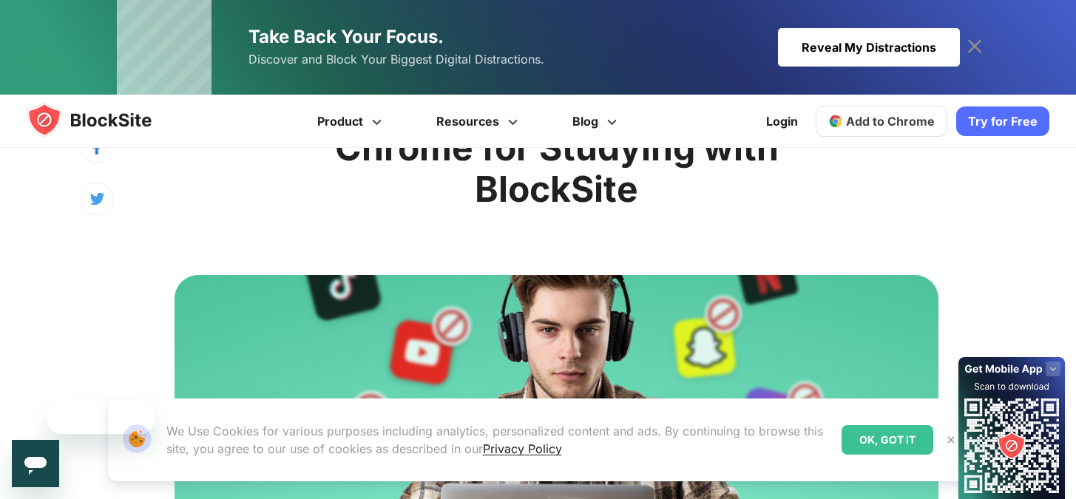
scroll to position [496, 0]
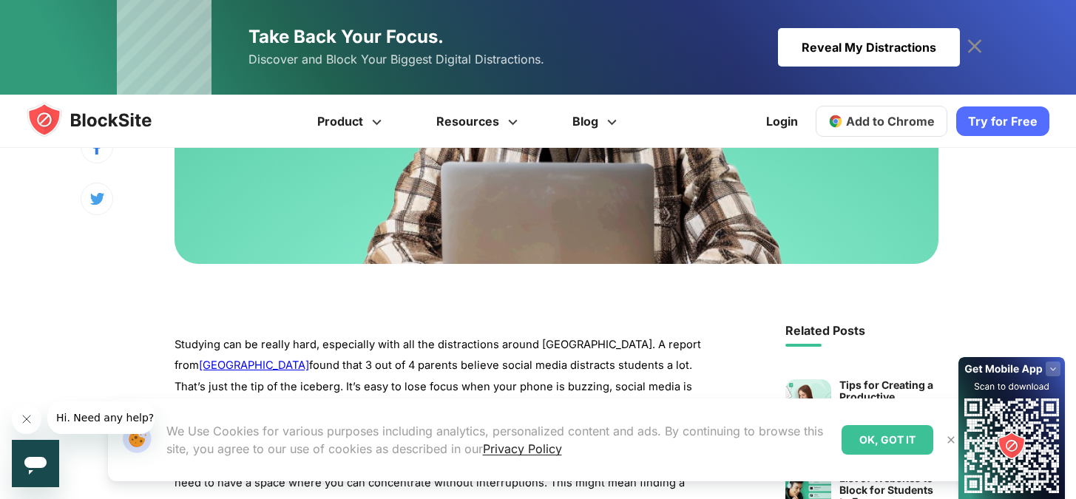
click at [852, 439] on div "OK, GOT IT" at bounding box center [888, 440] width 92 height 30
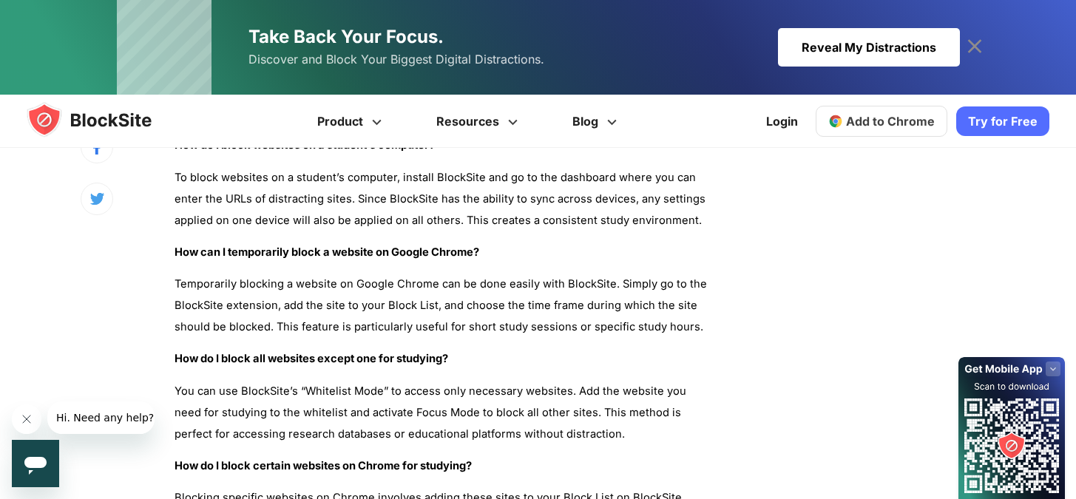
scroll to position [4961, 0]
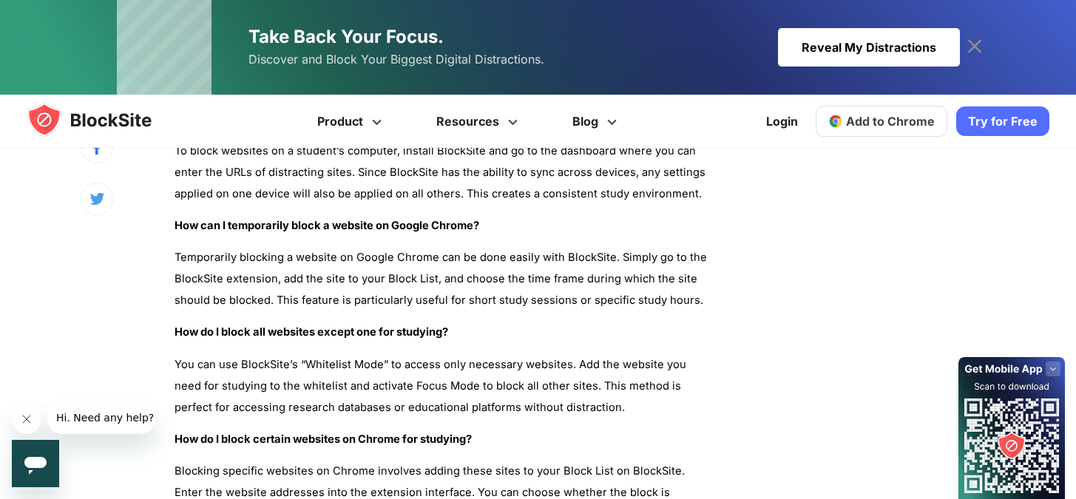
drag, startPoint x: 351, startPoint y: 234, endPoint x: 405, endPoint y: 268, distance: 63.2
click at [405, 268] on p "Temporarily blocking a website on Google Chrome can be done easily with BlockSi…" at bounding box center [442, 279] width 535 height 64
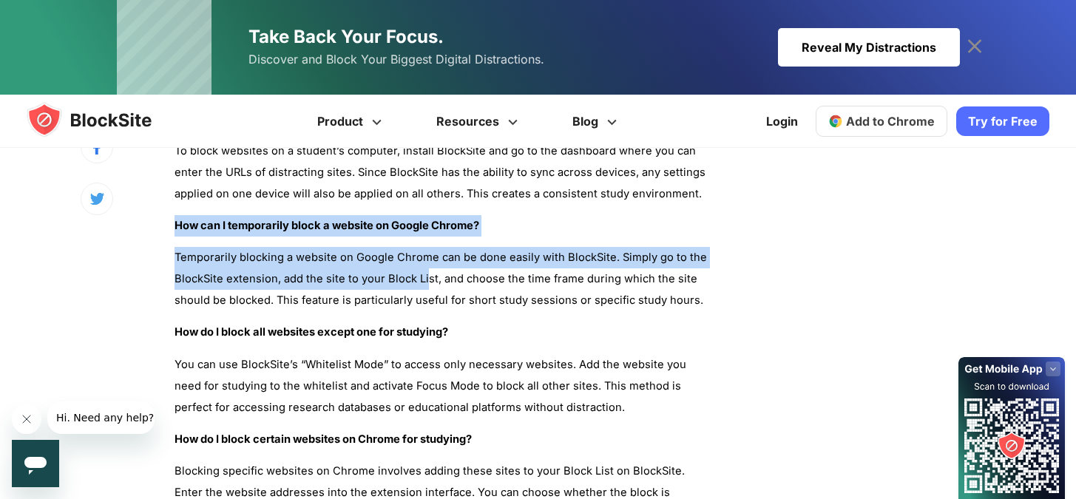
drag, startPoint x: 175, startPoint y: 200, endPoint x: 425, endPoint y: 259, distance: 256.2
click at [425, 259] on p "Temporarily blocking a website on Google Chrome can be done easily with BlockSi…" at bounding box center [442, 279] width 535 height 64
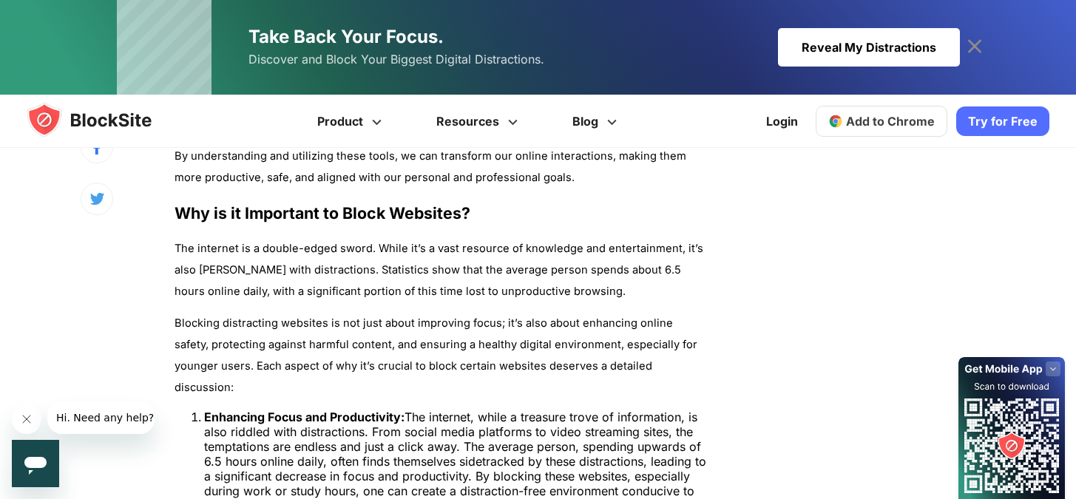
scroll to position [1992, 0]
